Goal: Transaction & Acquisition: Purchase product/service

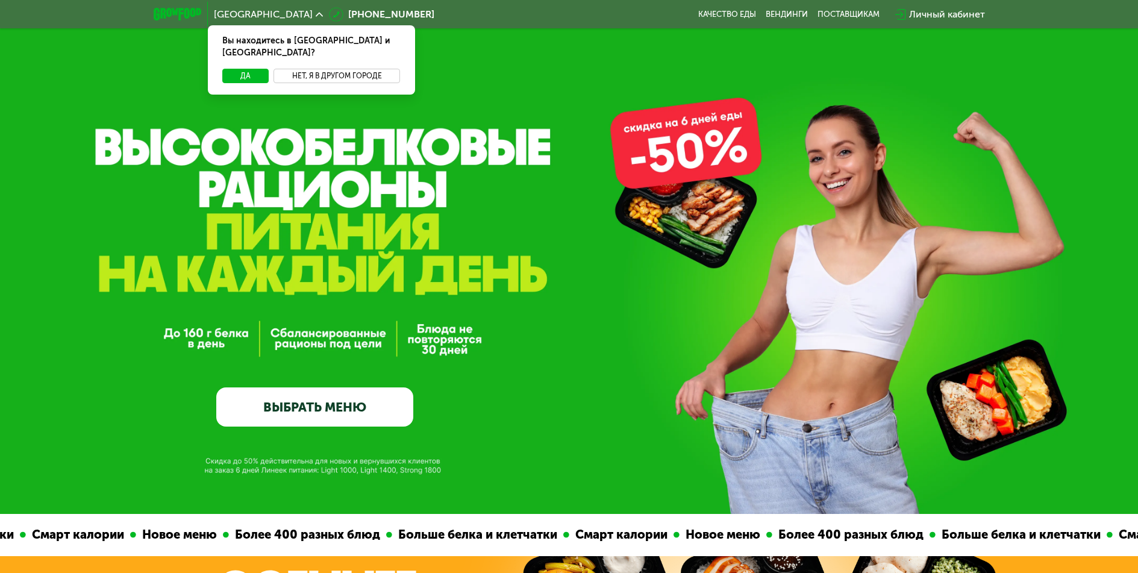
click at [330, 69] on button "Нет, я в другом городе" at bounding box center [337, 76] width 127 height 14
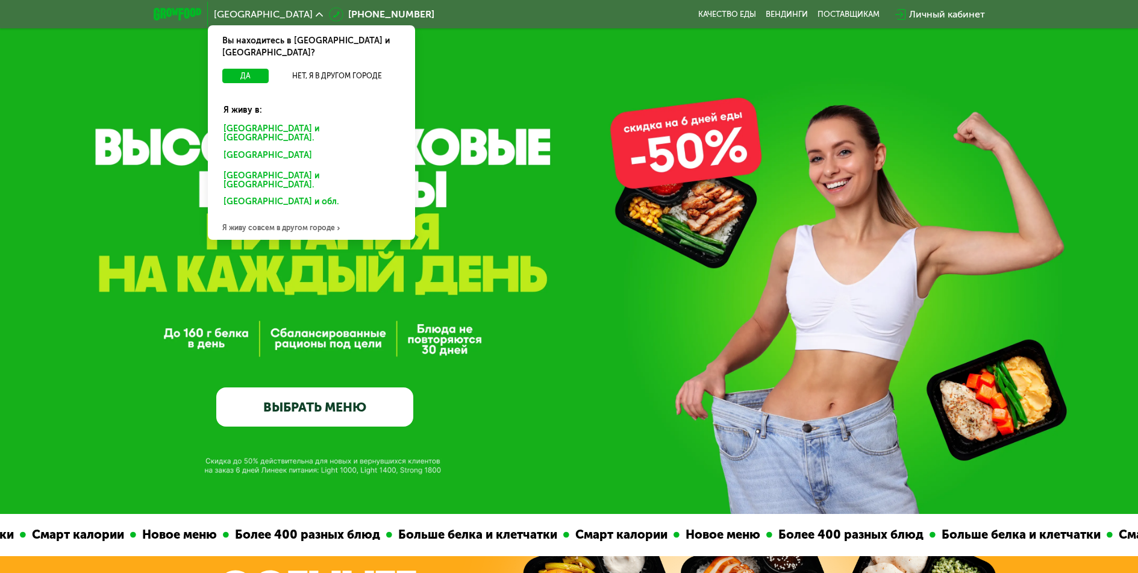
click at [291, 121] on div "Санкт-Петербурге и обл." at bounding box center [311, 133] width 193 height 25
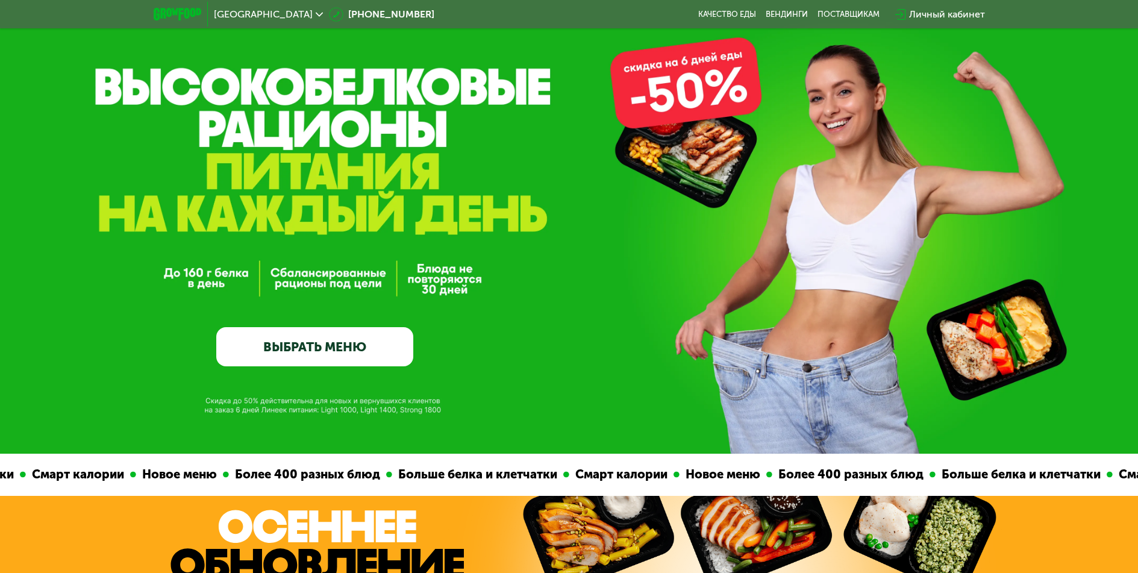
click at [319, 354] on link "ВЫБРАТЬ МЕНЮ" at bounding box center [314, 347] width 197 height 40
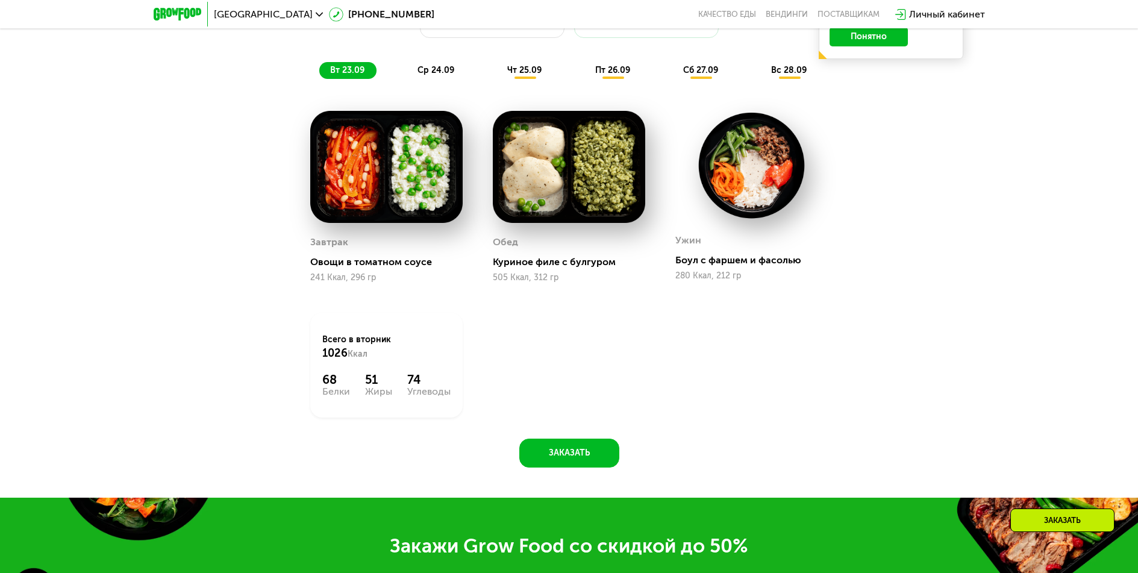
scroll to position [1171, 0]
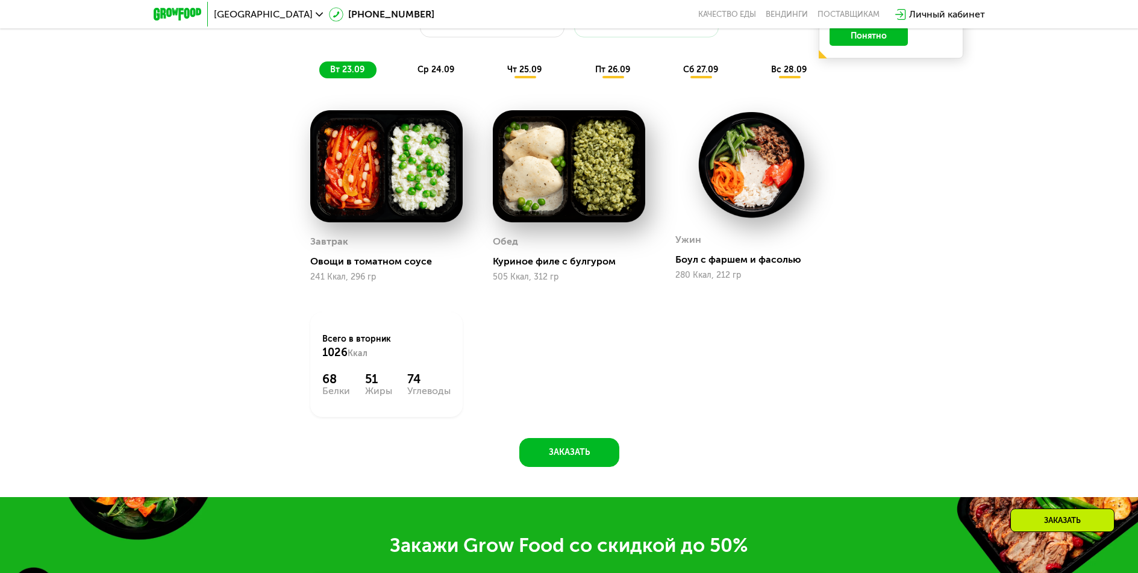
click at [889, 36] on button "Понятно" at bounding box center [869, 36] width 78 height 19
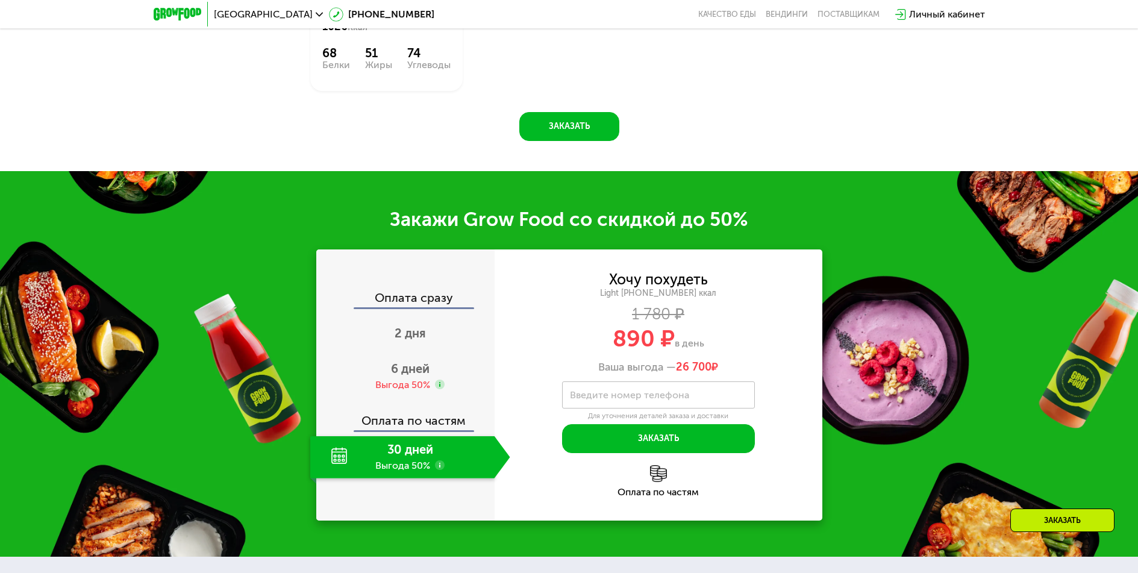
scroll to position [1533, 0]
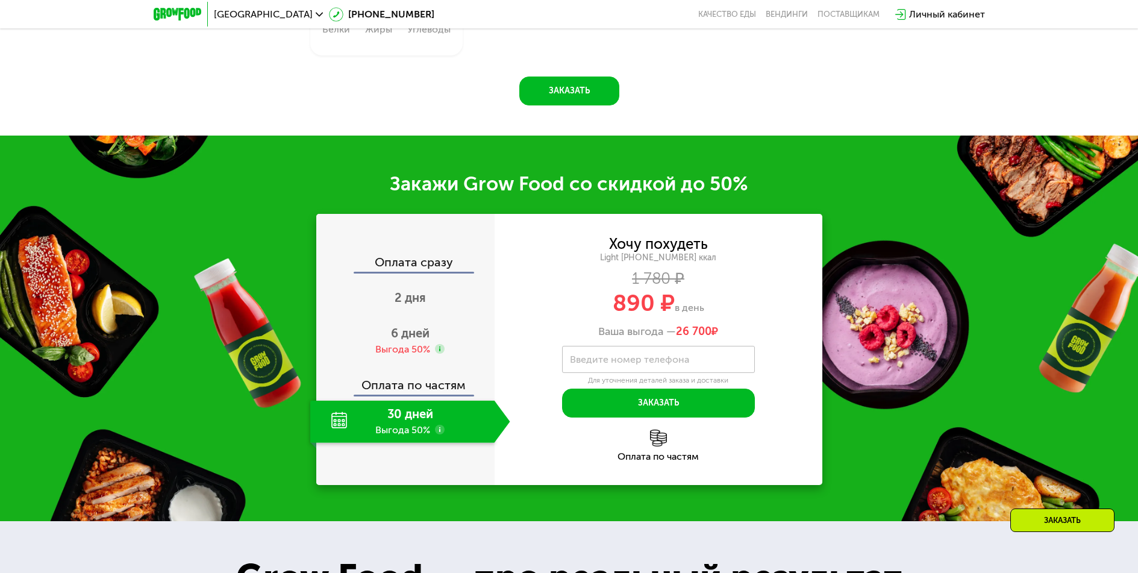
click at [323, 422] on div "30 дней Выгода 50%" at bounding box center [402, 422] width 184 height 42
click at [404, 340] on span "6 дней" at bounding box center [410, 333] width 39 height 14
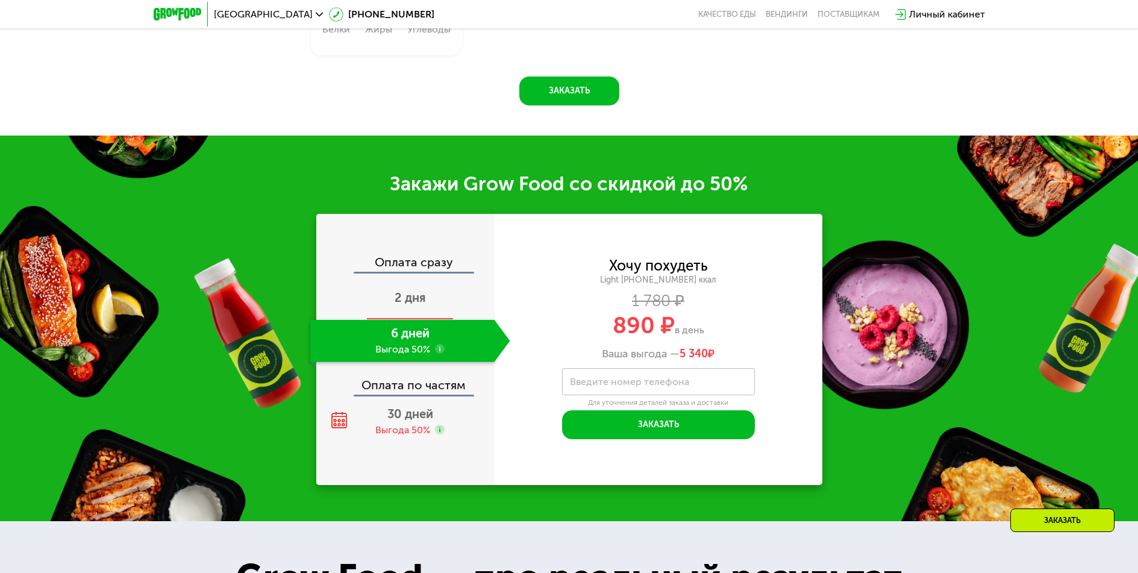
click at [411, 287] on div "2 дня" at bounding box center [410, 299] width 200 height 42
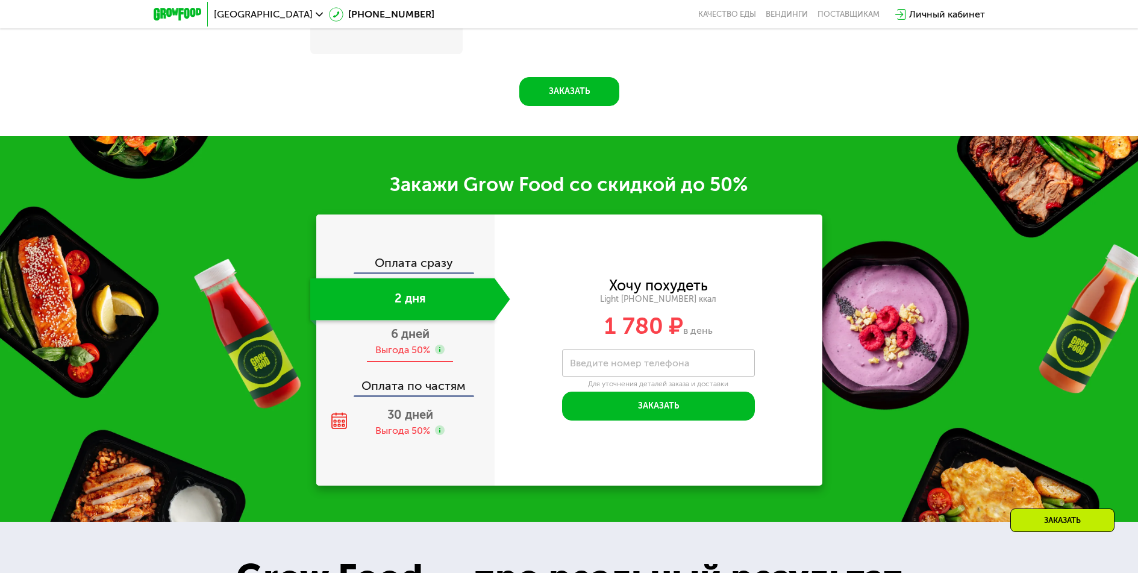
click at [396, 352] on div "Выгода 50%" at bounding box center [402, 349] width 55 height 13
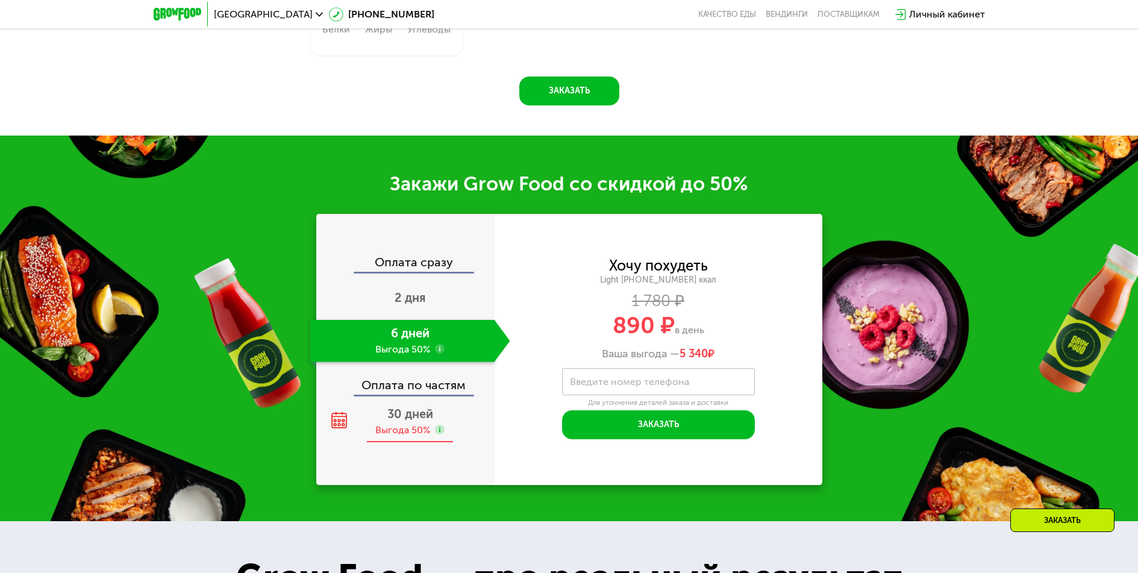
click at [399, 421] on span "30 дней" at bounding box center [410, 414] width 46 height 14
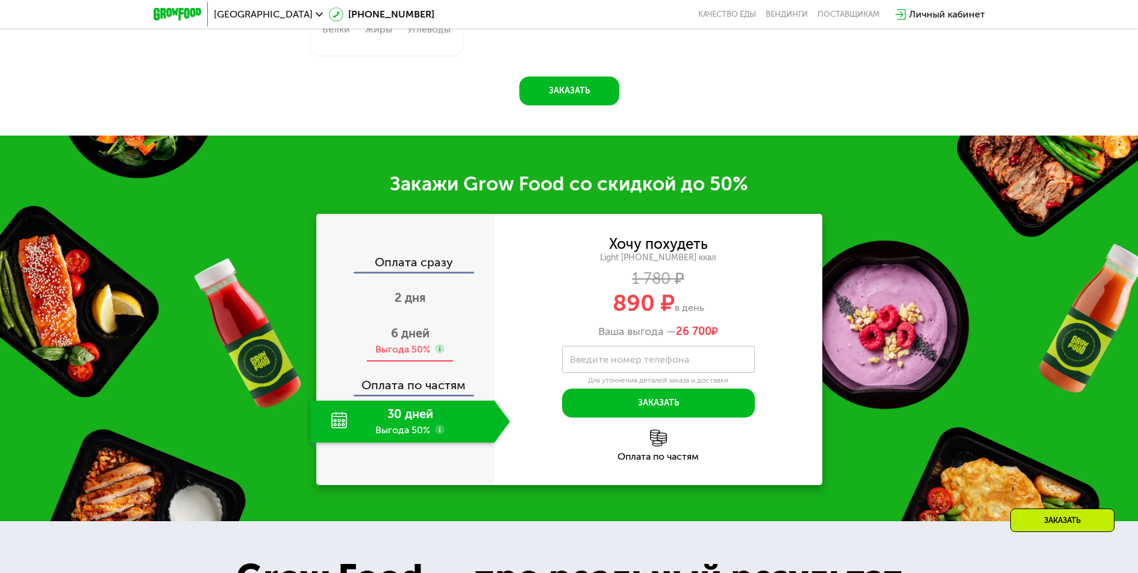
click at [422, 346] on div "Выгода 50%" at bounding box center [402, 349] width 55 height 13
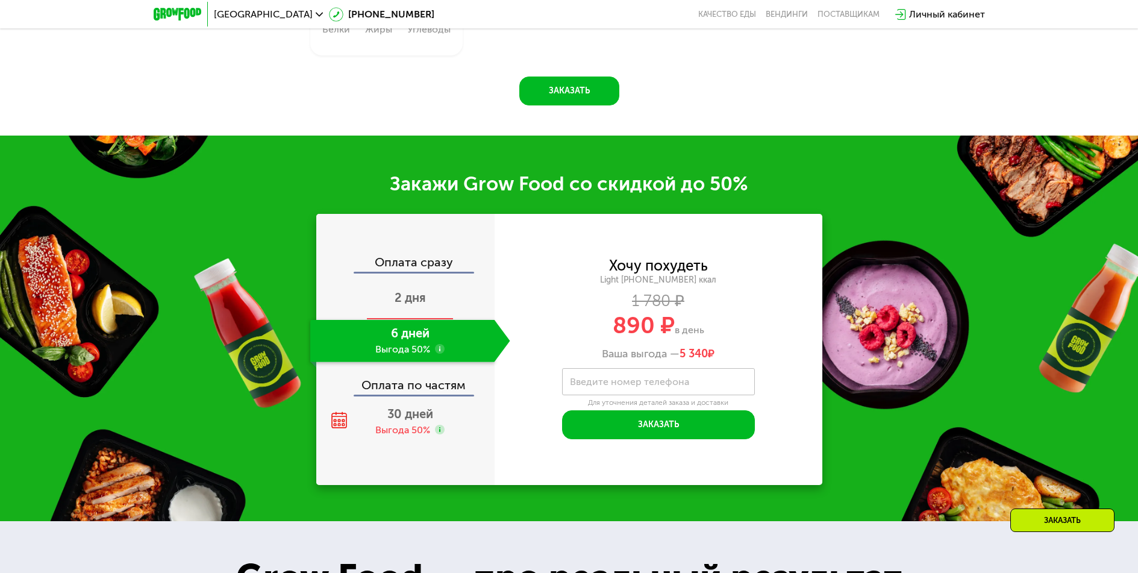
click at [425, 295] on span "2 дня" at bounding box center [410, 297] width 31 height 14
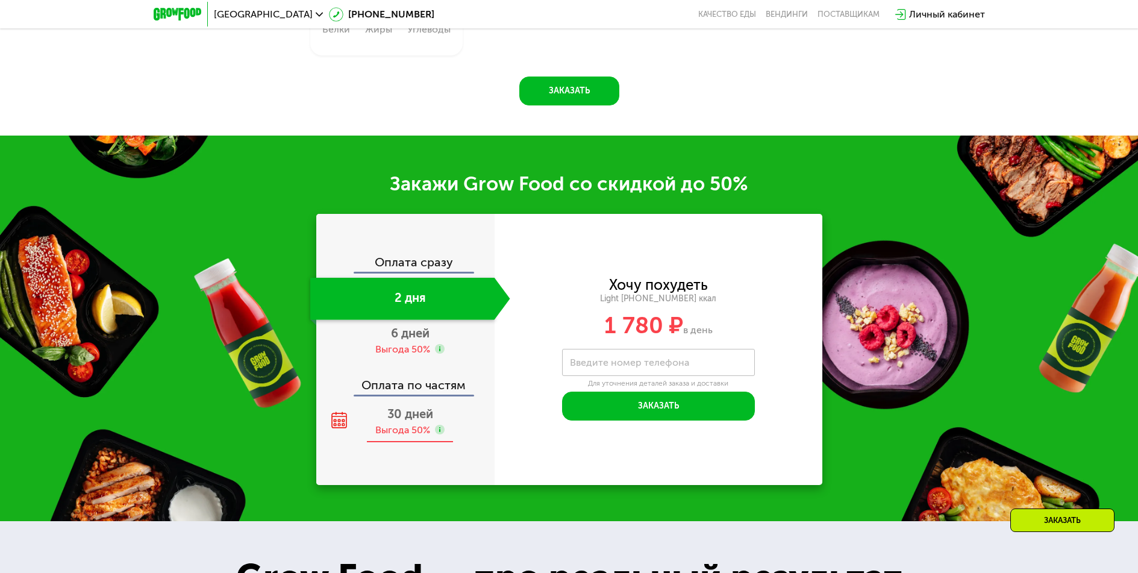
click at [407, 421] on span "30 дней" at bounding box center [410, 414] width 46 height 14
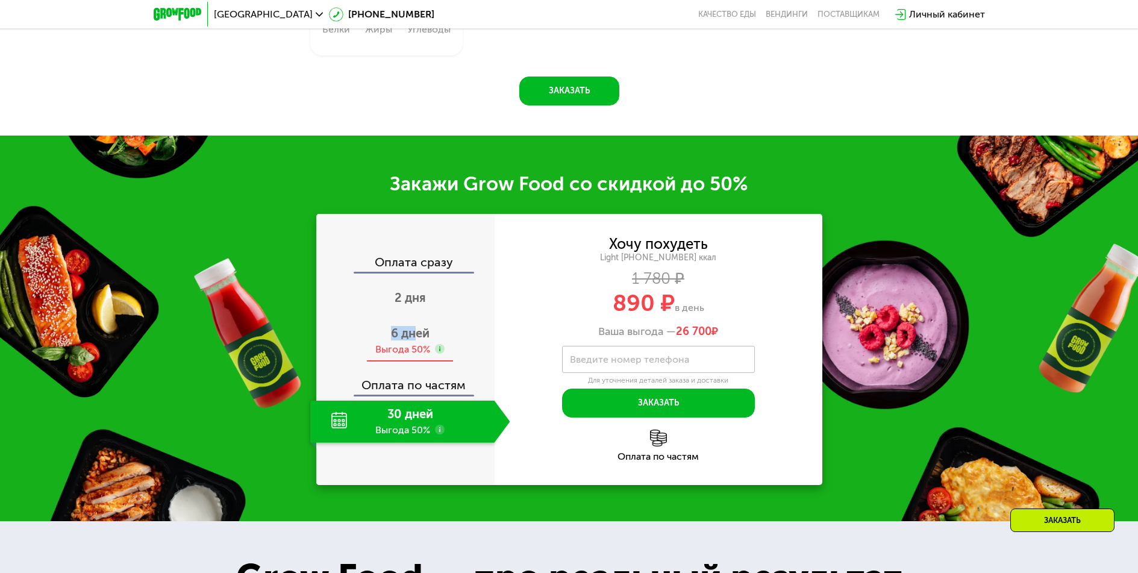
click at [419, 327] on div "Оплата сразу 2 дня 6 дней Выгода 50% Оплата по частям 30 дней Выгода 50%" at bounding box center [405, 349] width 178 height 187
click at [414, 346] on div "6 дней Выгода 50%" at bounding box center [410, 341] width 200 height 42
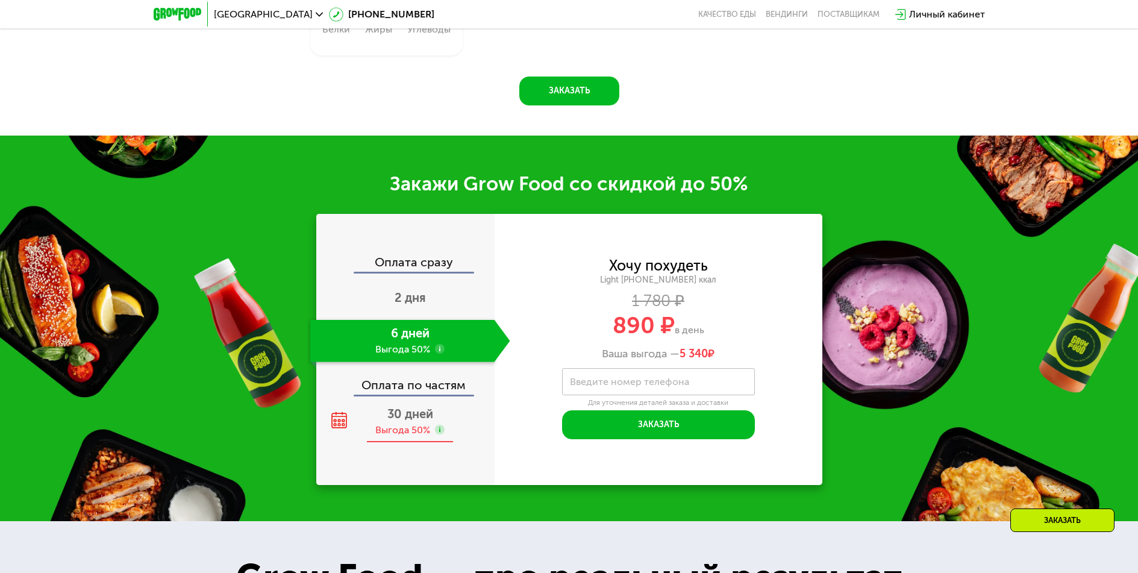
click at [404, 420] on span "30 дней" at bounding box center [410, 414] width 46 height 14
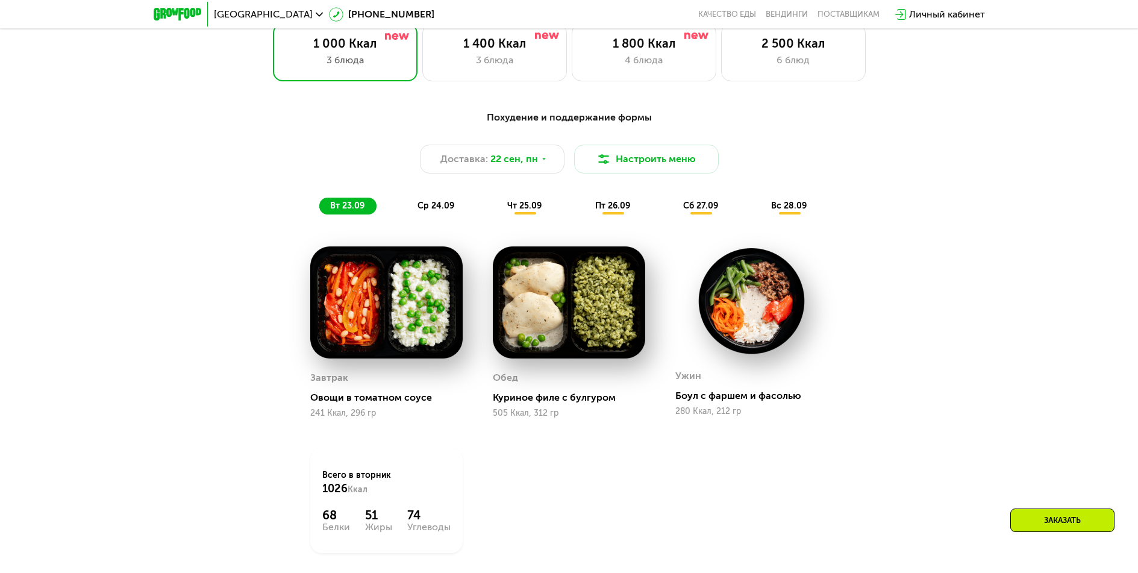
scroll to position [990, 0]
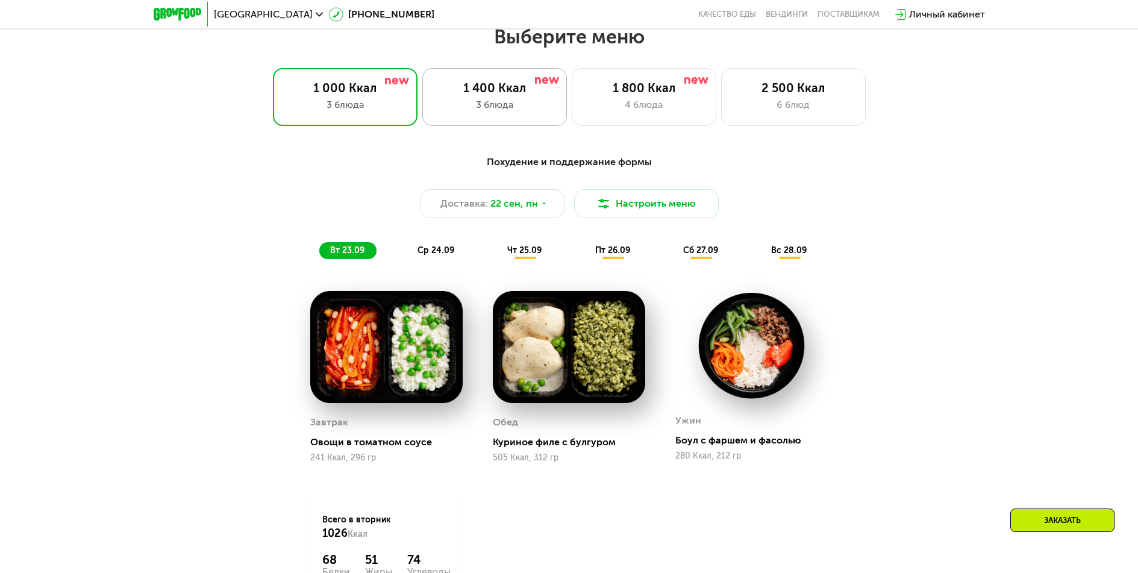
click at [490, 110] on div "3 блюда" at bounding box center [494, 105] width 119 height 14
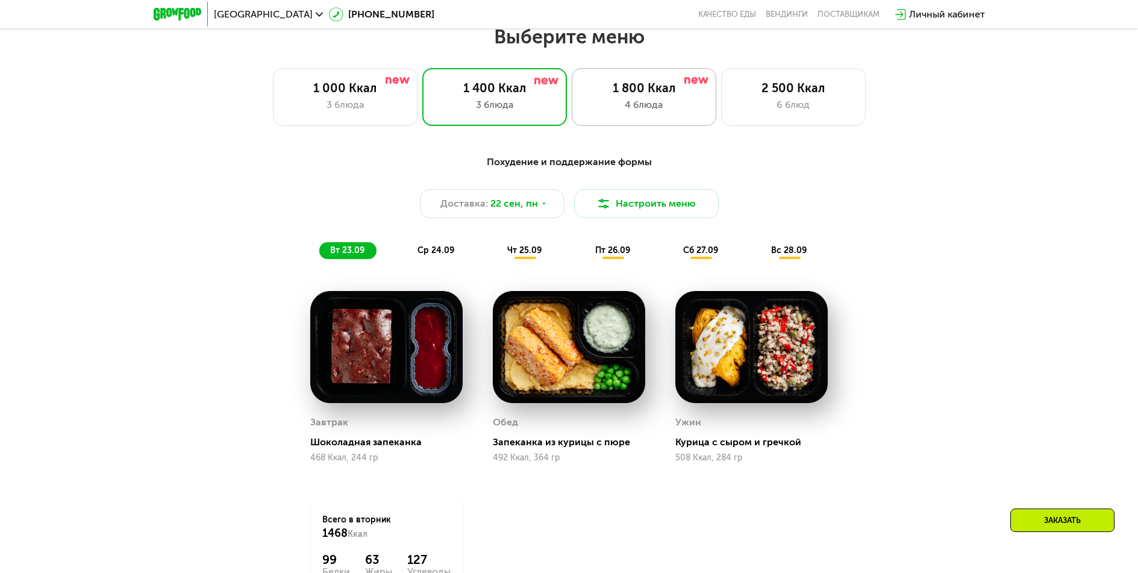
click at [657, 95] on div "1 800 Ккал" at bounding box center [643, 88] width 119 height 14
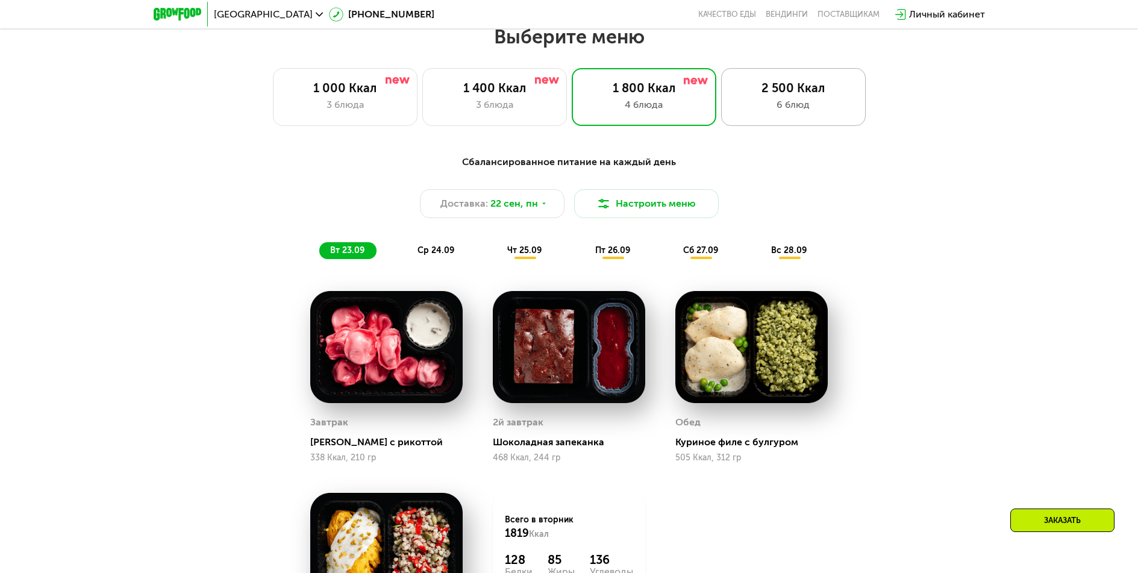
click at [780, 105] on div "6 блюд" at bounding box center [793, 105] width 119 height 14
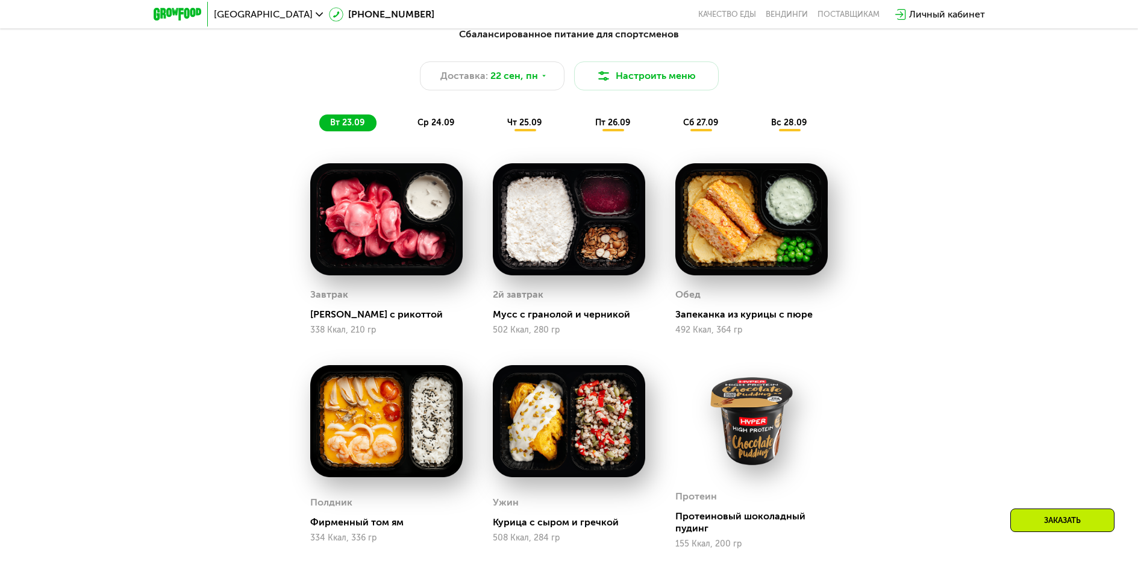
scroll to position [1111, 0]
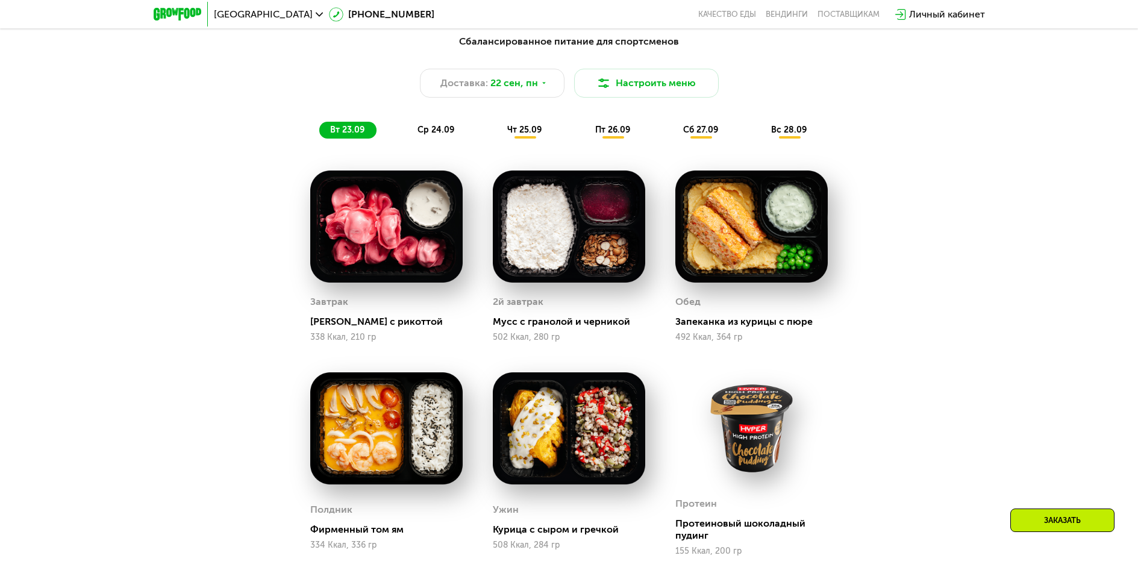
click at [533, 127] on div "чт 25.09" at bounding box center [524, 130] width 57 height 17
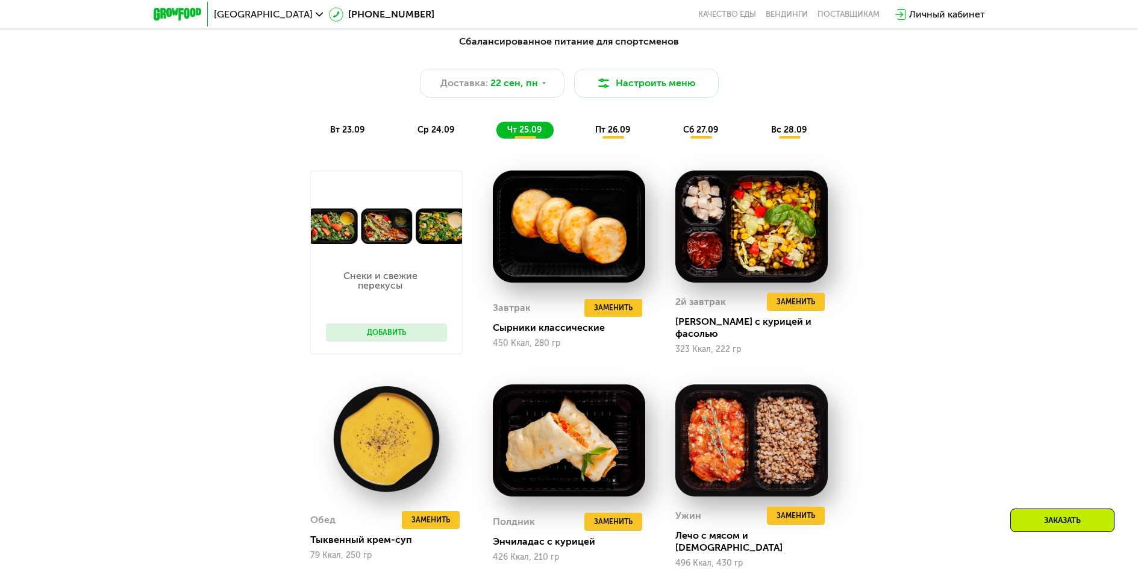
click at [640, 134] on div "пт 26.09" at bounding box center [613, 130] width 58 height 17
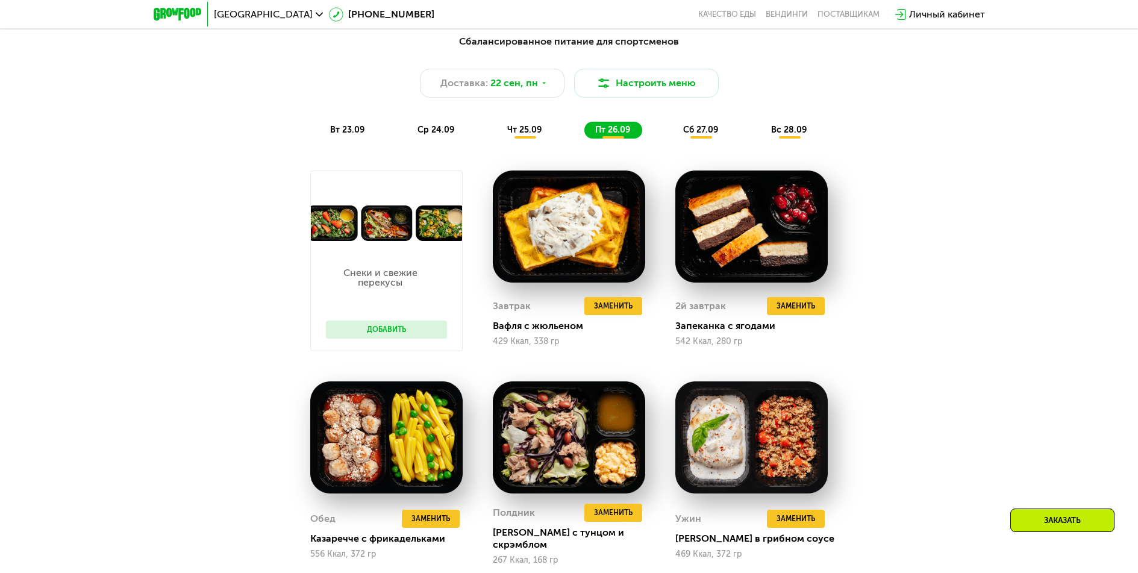
click at [699, 127] on div "сб 27.09" at bounding box center [701, 130] width 58 height 17
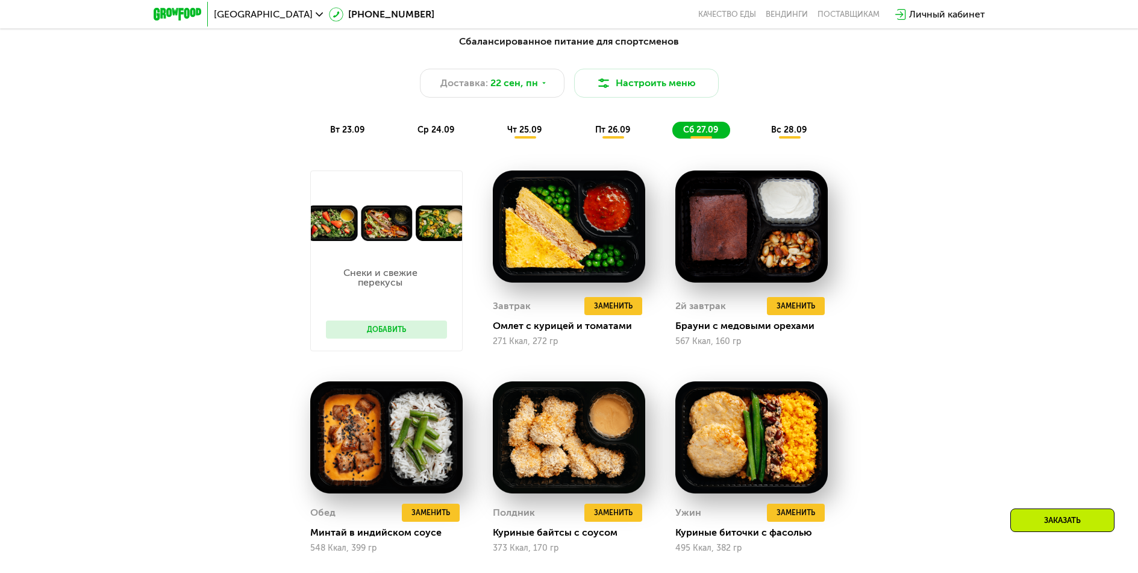
click at [812, 130] on div "вс 28.09" at bounding box center [789, 130] width 58 height 17
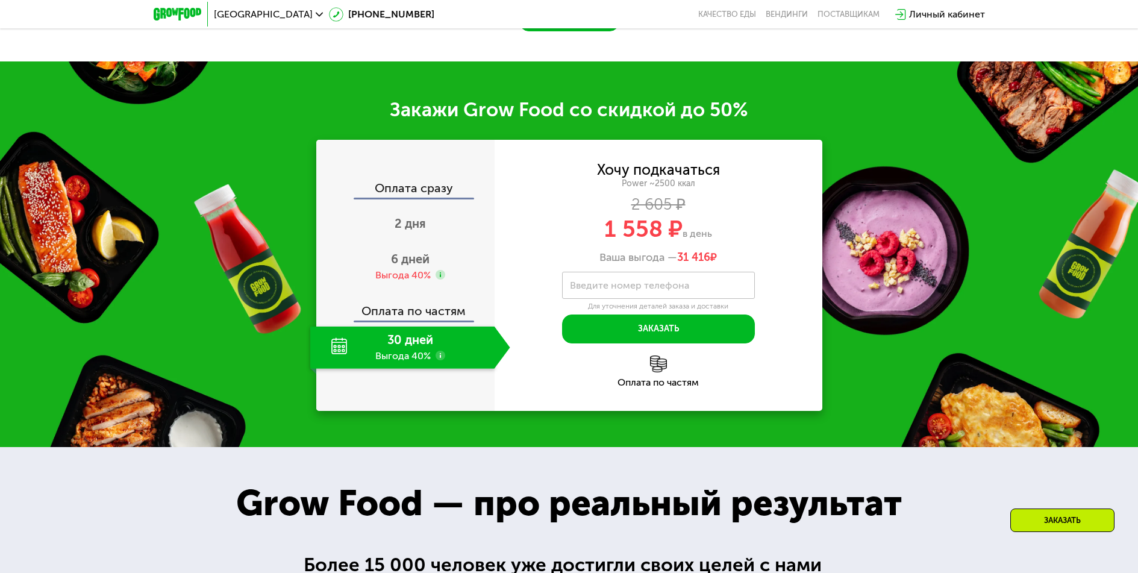
scroll to position [1834, 0]
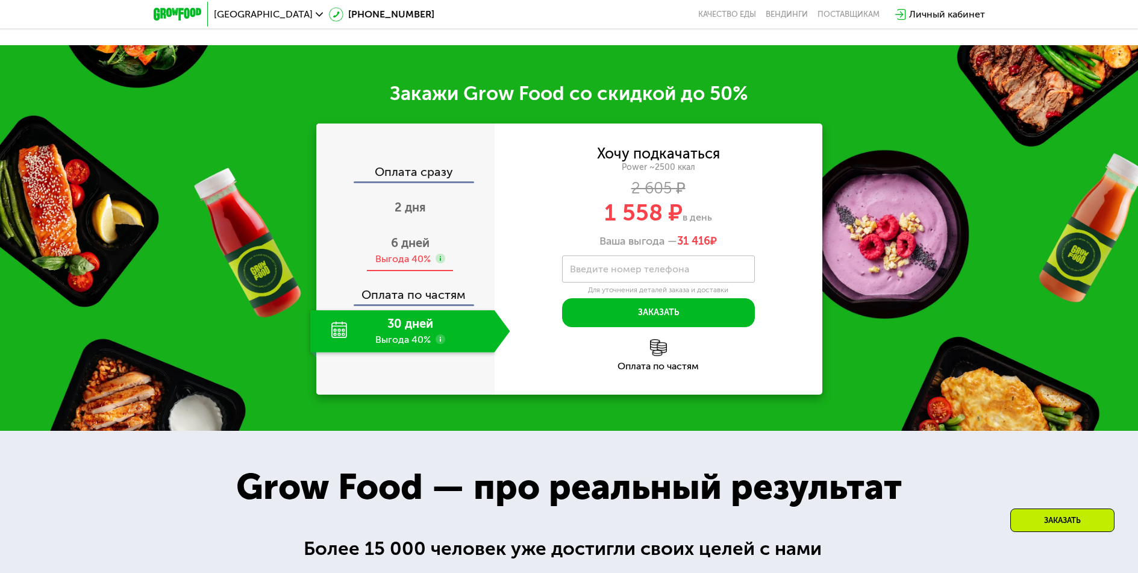
click at [394, 250] on span "6 дней" at bounding box center [410, 243] width 39 height 14
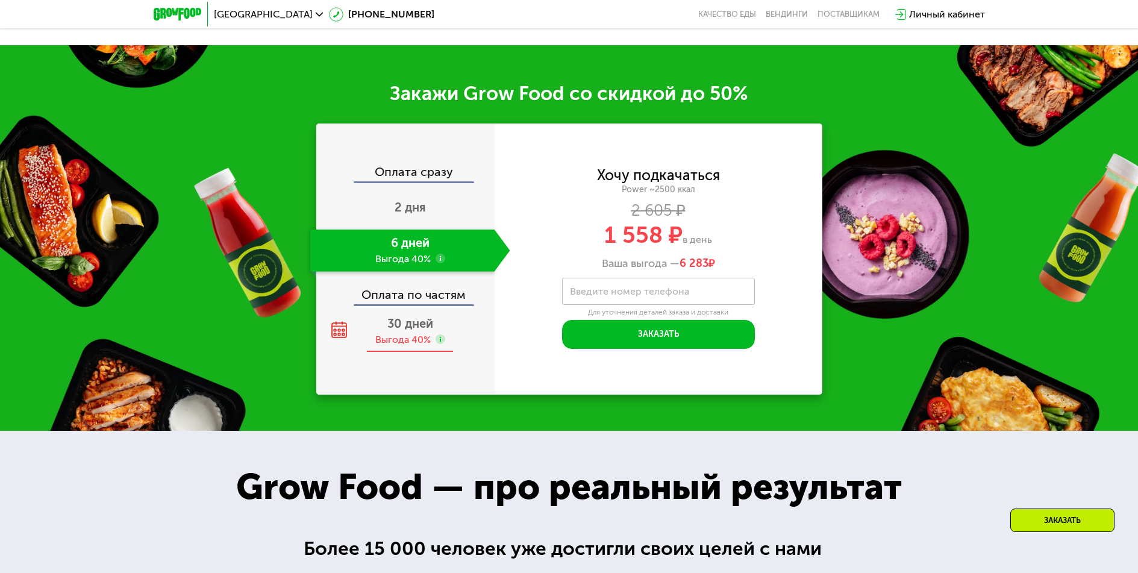
click at [361, 352] on div "30 дней Выгода 40%" at bounding box center [410, 331] width 200 height 42
